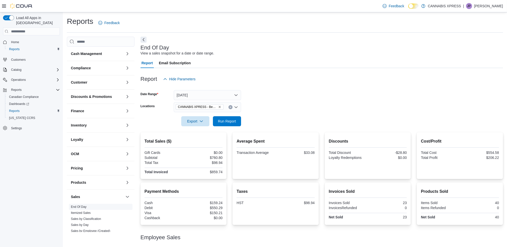
click at [82, 208] on link "End Of Day" at bounding box center [79, 207] width 16 height 4
click at [82, 213] on link "Itemized Sales" at bounding box center [81, 213] width 20 height 4
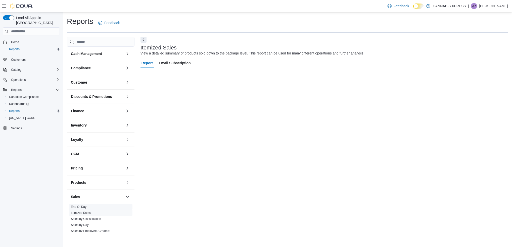
click at [82, 208] on link "End Of Day" at bounding box center [79, 207] width 16 height 4
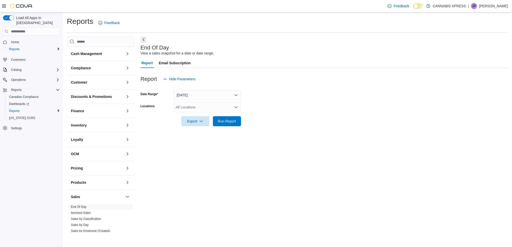
click at [196, 109] on div "All Locations" at bounding box center [207, 107] width 67 height 10
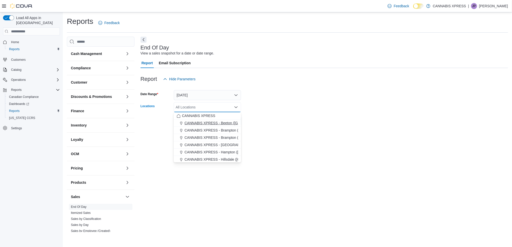
click at [198, 122] on span "CANNABIS XPRESS - Beeton ([GEOGRAPHIC_DATA])" at bounding box center [227, 123] width 87 height 5
click at [306, 136] on div "End Of Day View a sales snapshot for a date or date range. Report Email Subscri…" at bounding box center [324, 135] width 367 height 196
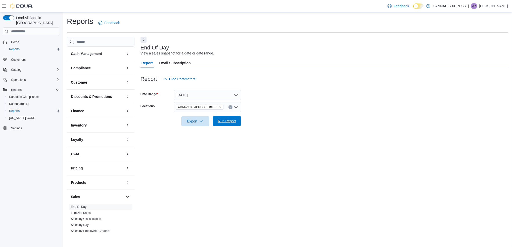
click at [228, 120] on span "Run Report" at bounding box center [227, 121] width 18 height 5
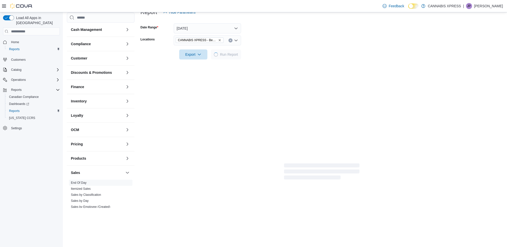
scroll to position [30, 0]
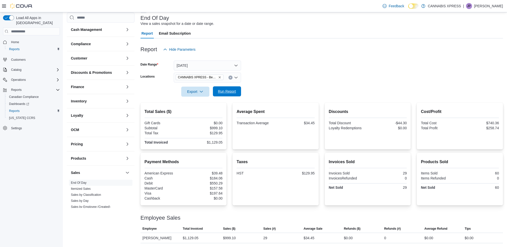
click at [228, 91] on span "Run Report" at bounding box center [227, 91] width 18 height 5
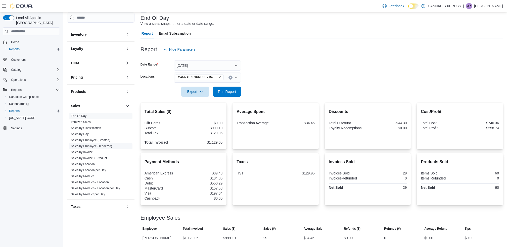
click at [107, 147] on link "Sales by Employee (Tendered)" at bounding box center [91, 147] width 41 height 4
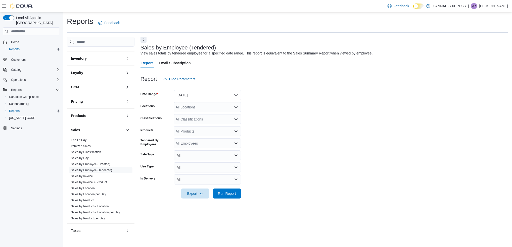
click at [224, 92] on button "[DATE]" at bounding box center [207, 95] width 67 height 10
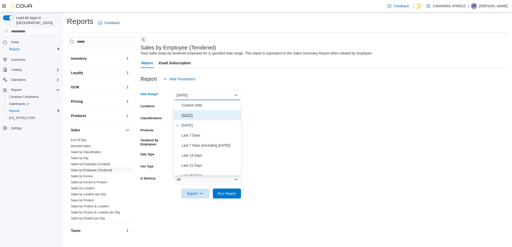
click at [209, 116] on span "[DATE]" at bounding box center [210, 115] width 57 height 6
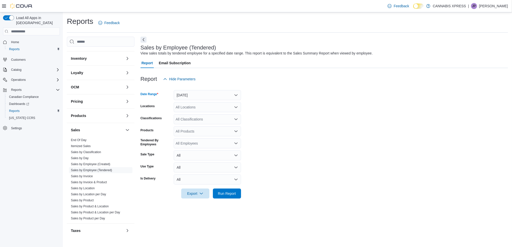
click at [197, 108] on div "All Locations" at bounding box center [207, 107] width 67 height 10
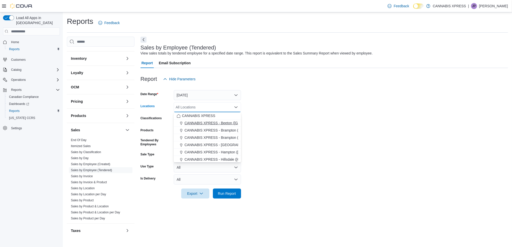
click at [215, 123] on span "CANNABIS XPRESS - Beeton ([GEOGRAPHIC_DATA])" at bounding box center [227, 123] width 87 height 5
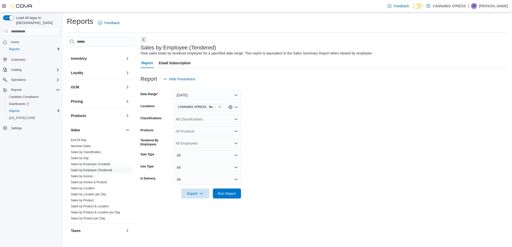
click at [370, 134] on form "Date Range [DATE] Locations CANNABIS XPRESS - Beeton (Main Street) Classificati…" at bounding box center [324, 141] width 367 height 115
click at [223, 193] on span "Run Report" at bounding box center [227, 193] width 18 height 5
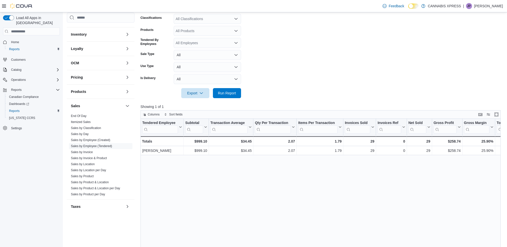
scroll to position [67, 0]
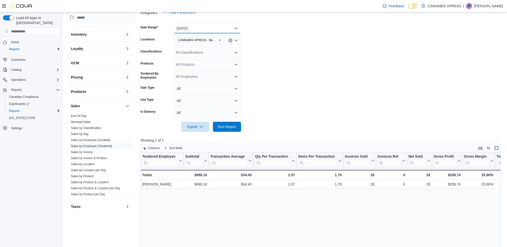
click at [186, 23] on button "[DATE]" at bounding box center [207, 28] width 67 height 10
click at [192, 31] on button "[DATE]" at bounding box center [207, 28] width 67 height 10
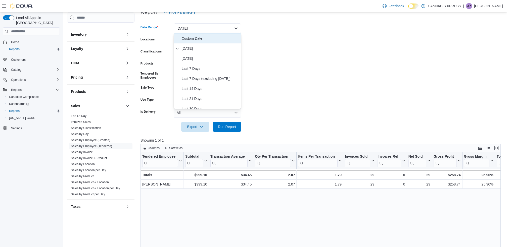
click at [196, 39] on span "Custom Date" at bounding box center [210, 38] width 57 height 6
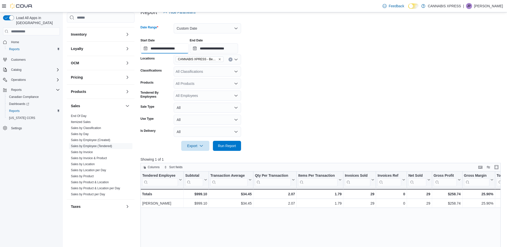
click at [170, 47] on input "**********" at bounding box center [165, 48] width 48 height 10
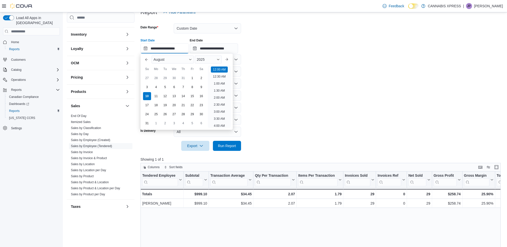
scroll to position [15, 0]
click at [194, 79] on div "1" at bounding box center [192, 78] width 9 height 9
type input "**********"
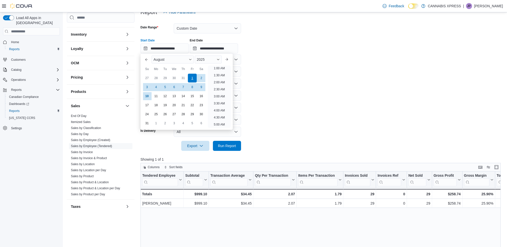
scroll to position [1, 0]
click at [291, 81] on form "**********" at bounding box center [323, 84] width 364 height 134
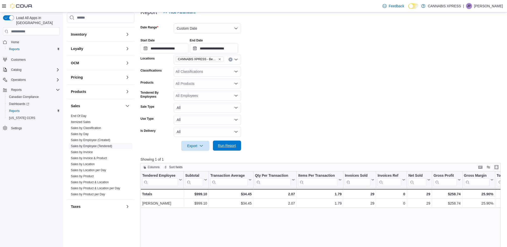
click at [234, 145] on span "Run Report" at bounding box center [227, 145] width 18 height 5
click at [483, 6] on p "[PERSON_NAME]" at bounding box center [488, 6] width 29 height 6
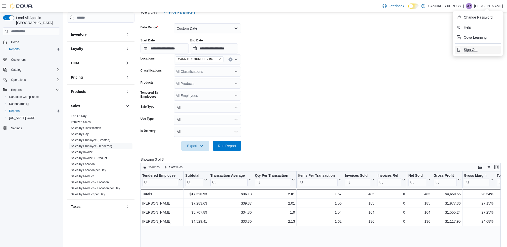
click at [475, 51] on span "Sign Out" at bounding box center [471, 49] width 14 height 5
